Goal: Information Seeking & Learning: Learn about a topic

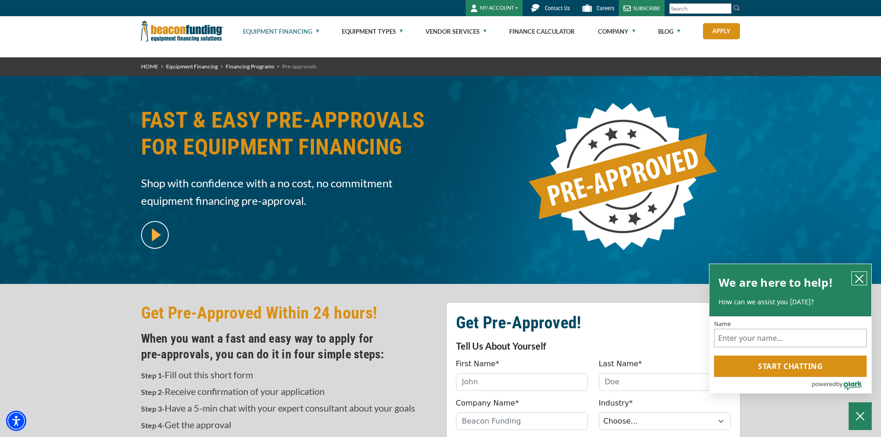
click at [858, 276] on icon "close chatbox" at bounding box center [858, 278] width 9 height 9
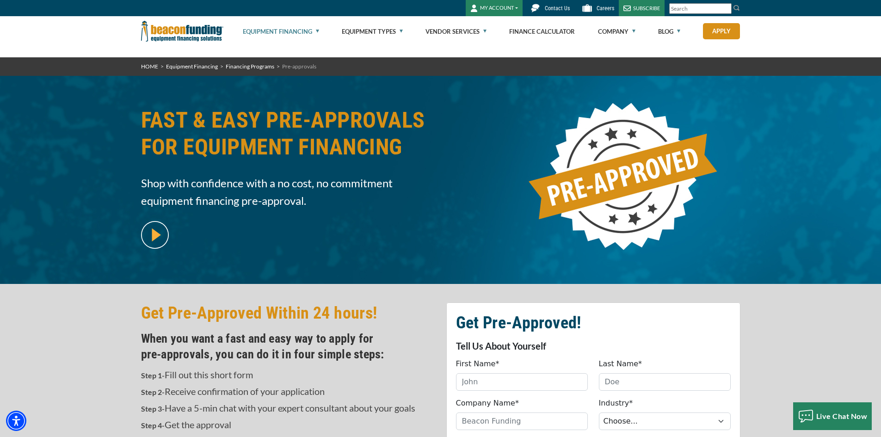
click at [213, 140] on span "FOR EQUIPMENT FINANCING" at bounding box center [288, 147] width 294 height 27
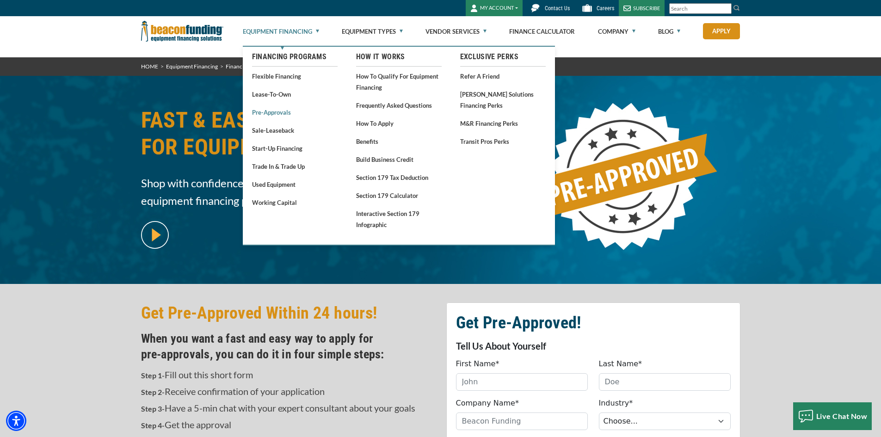
click at [277, 112] on link "Pre-approvals" at bounding box center [295, 112] width 86 height 12
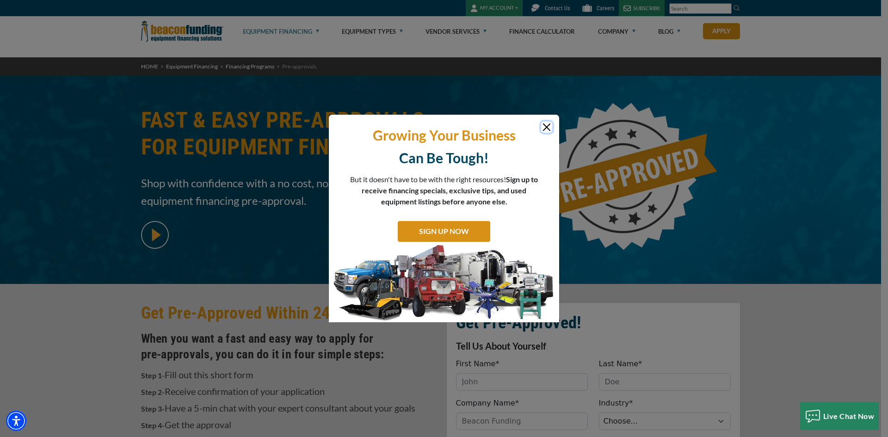
click at [545, 127] on button "Close" at bounding box center [546, 127] width 11 height 11
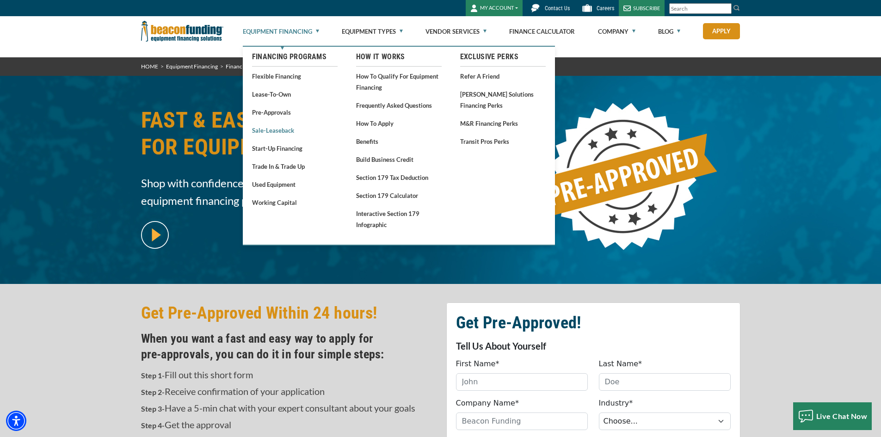
click at [281, 131] on link "Sale-Leaseback" at bounding box center [295, 130] width 86 height 12
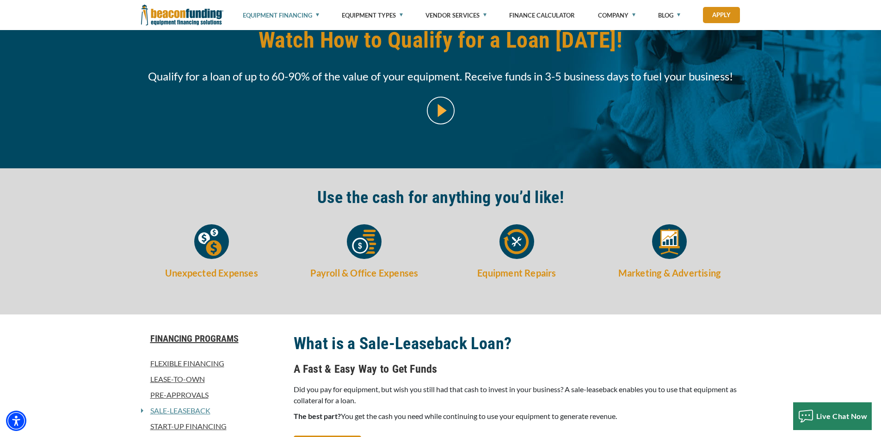
scroll to position [92, 0]
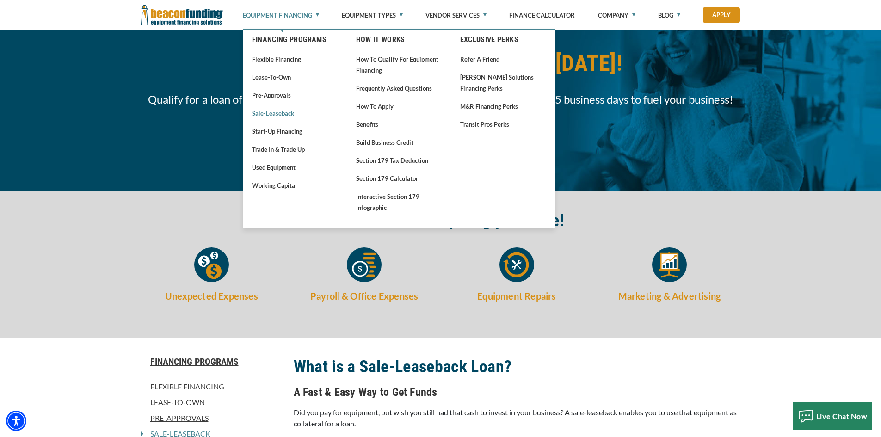
click at [270, 114] on link "Sale-Leaseback" at bounding box center [295, 113] width 86 height 12
